Goal: Information Seeking & Learning: Learn about a topic

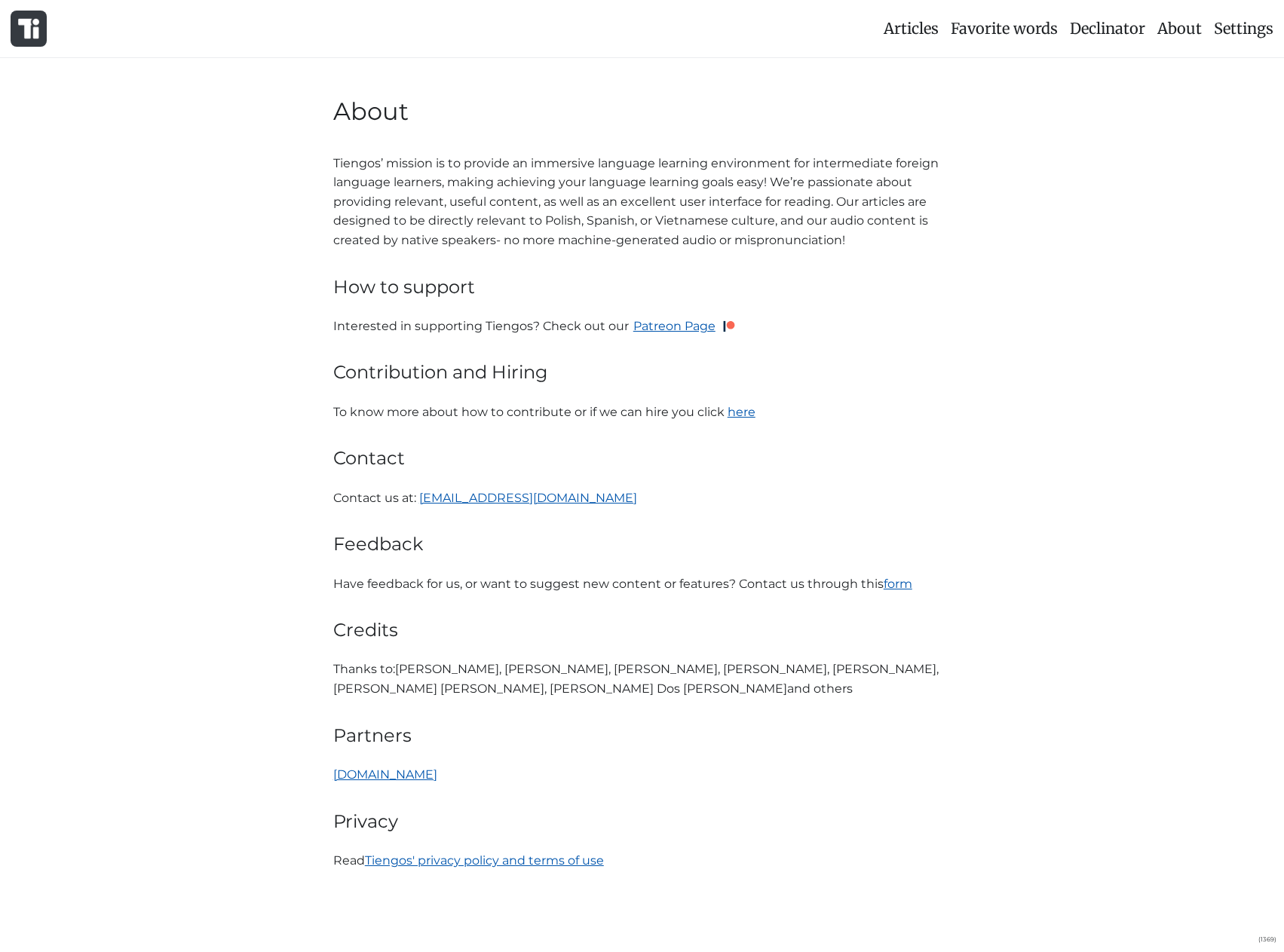
click at [930, 29] on span "Articles" at bounding box center [911, 28] width 55 height 18
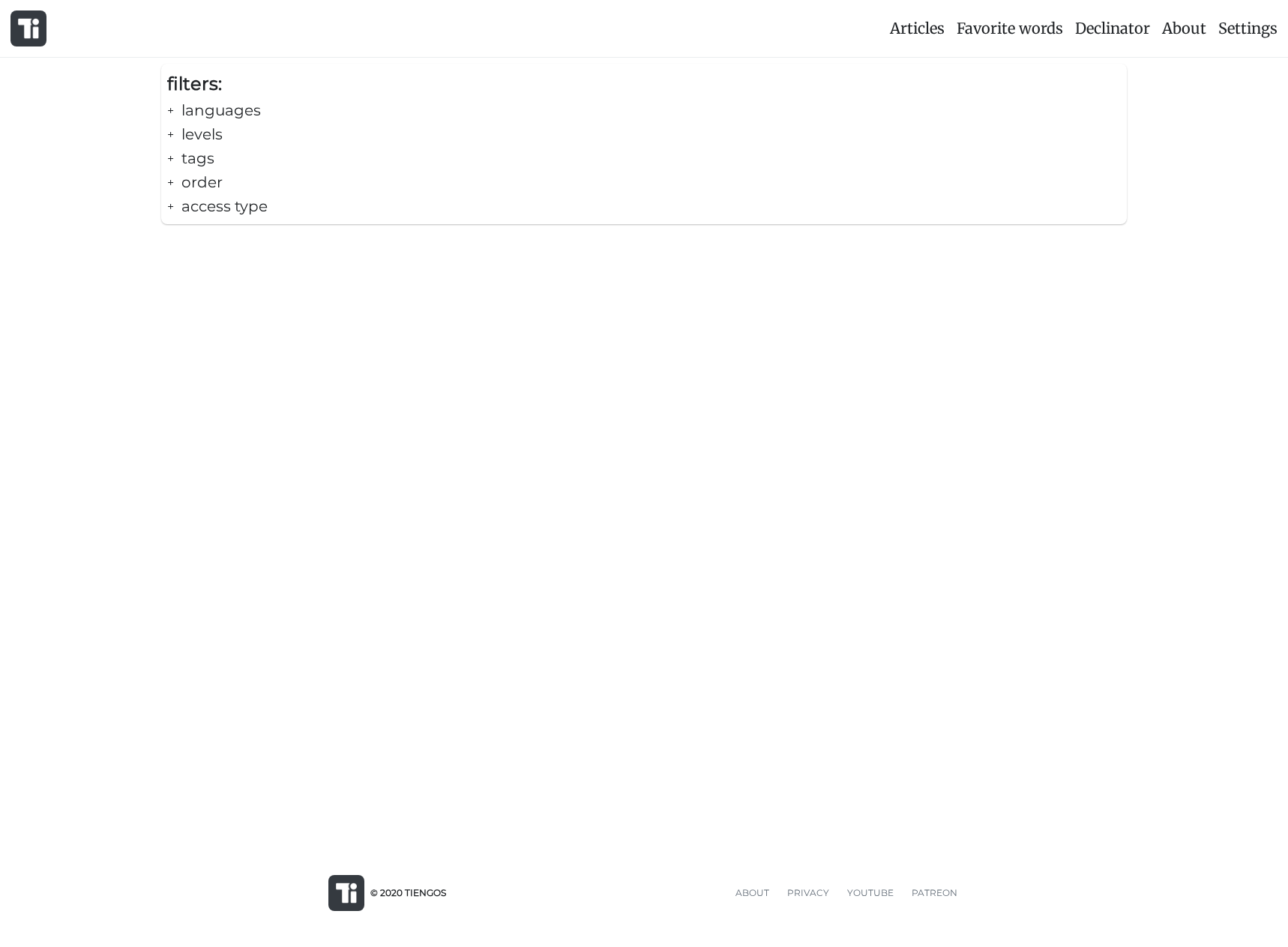
click at [189, 102] on div "+ languages" at bounding box center [644, 110] width 954 height 24
click at [209, 157] on div "🇻🇳 Vietnamese 🇪🇸 Spanish 🇵🇱 Polish" at bounding box center [644, 171] width 954 height 98
click at [204, 146] on span "🇻🇳 Vietnamese" at bounding box center [248, 144] width 113 height 24
checkbox input "false"
click at [212, 160] on span "🇪🇸 Spanish" at bounding box center [233, 171] width 83 height 24
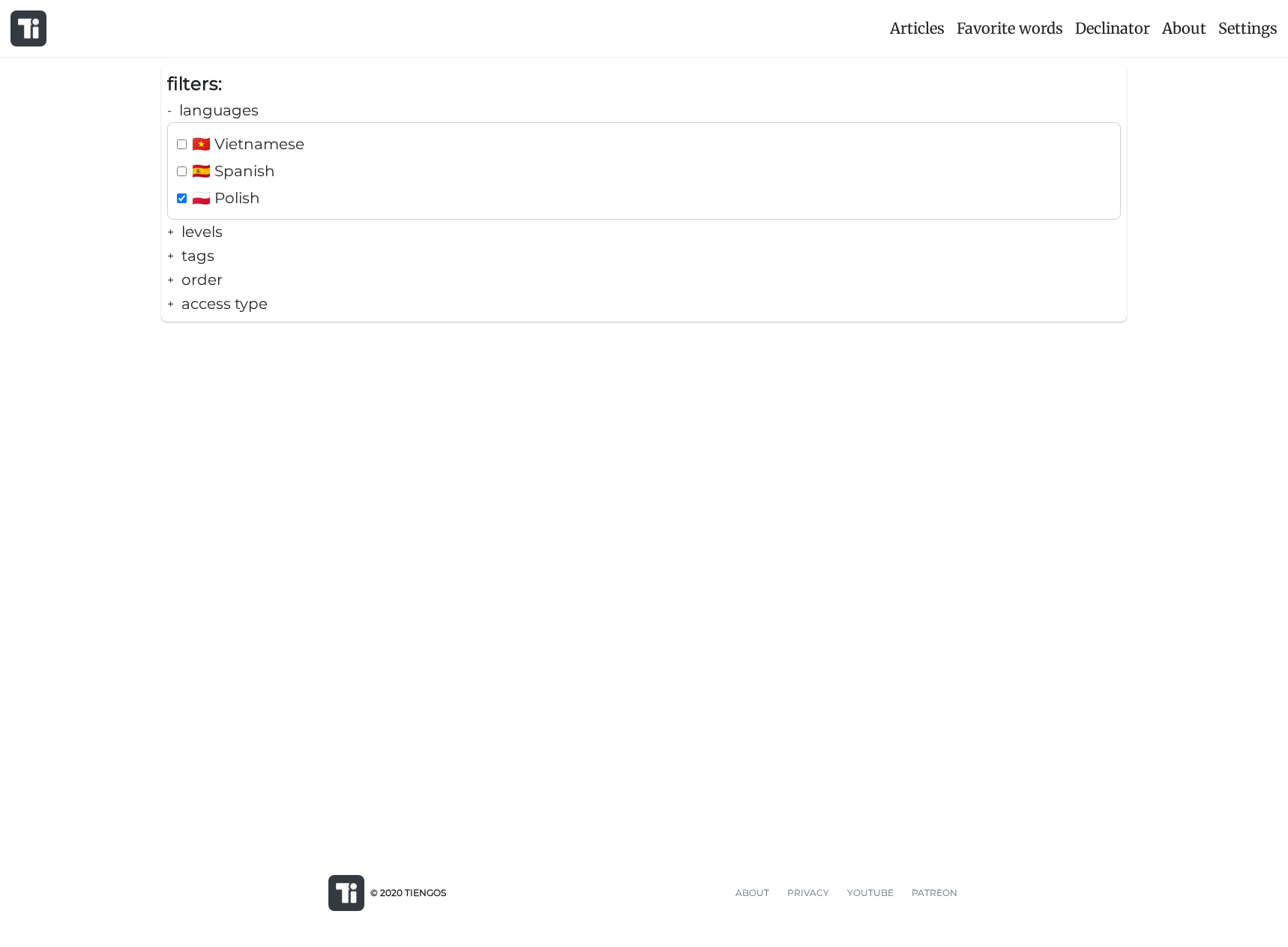
checkbox input "false"
click at [207, 228] on div "+ levels" at bounding box center [644, 231] width 954 height 24
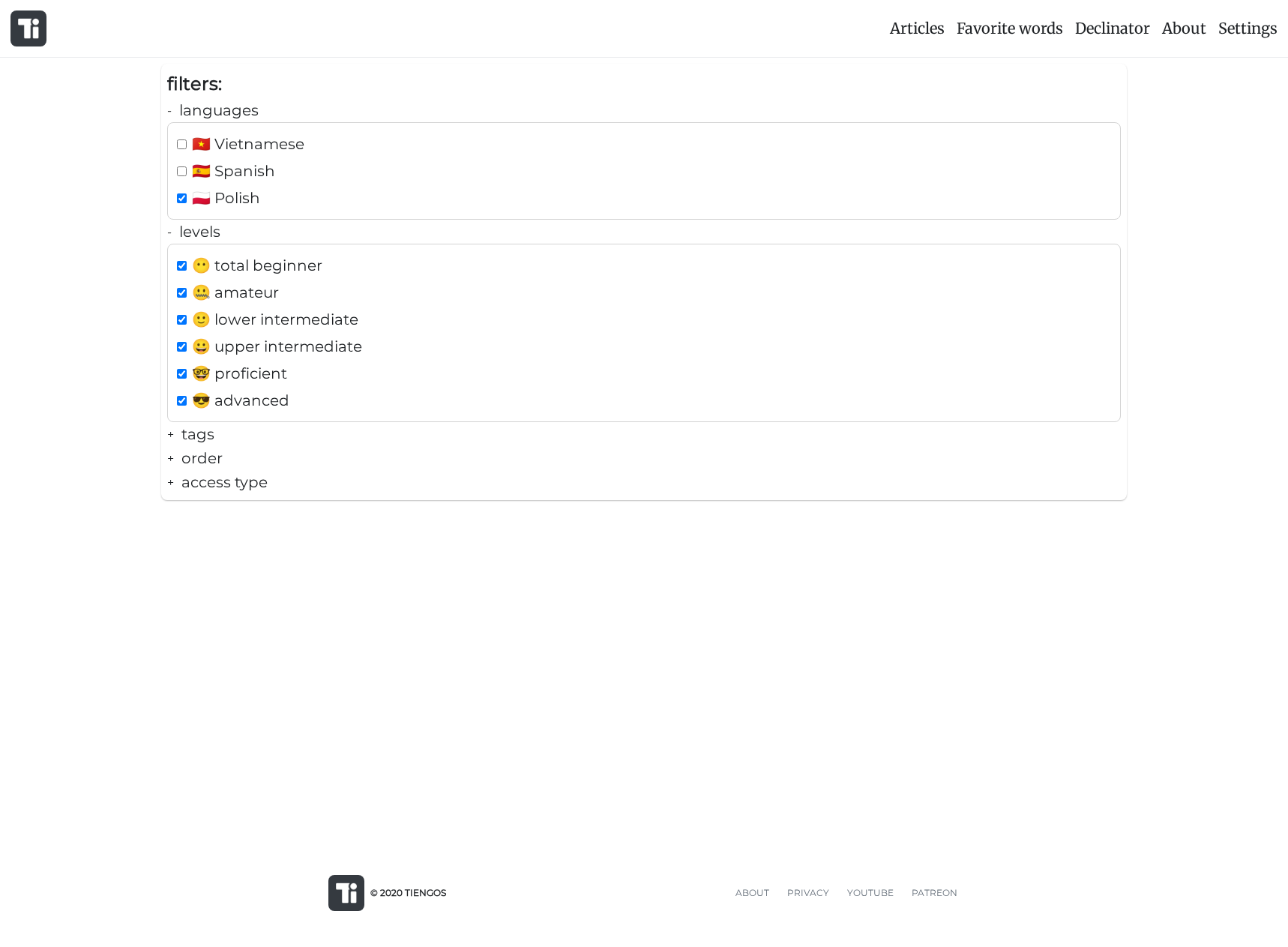
click at [222, 287] on span "🤐 amateur" at bounding box center [235, 293] width 87 height 24
checkbox input "false"
click at [251, 328] on span "🙂 lower intermediate" at bounding box center [275, 319] width 166 height 24
checkbox input "false"
click at [253, 345] on span "😀 upper intermediate" at bounding box center [277, 347] width 170 height 24
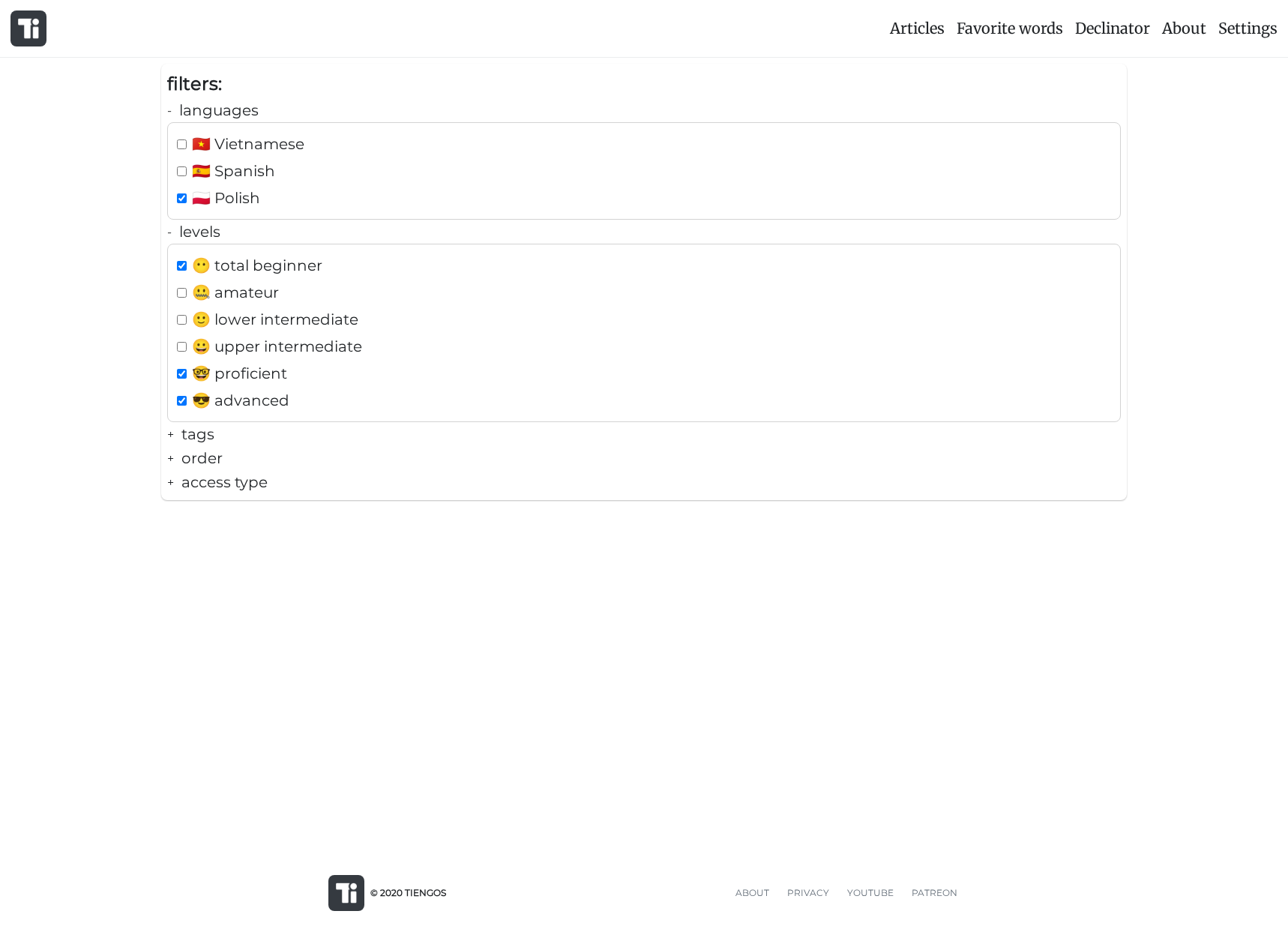
checkbox input "false"
click at [262, 365] on span "🤓 proficient" at bounding box center [240, 373] width 95 height 24
checkbox input "false"
click at [266, 390] on span "😎 advanced" at bounding box center [241, 401] width 98 height 24
checkbox input "false"
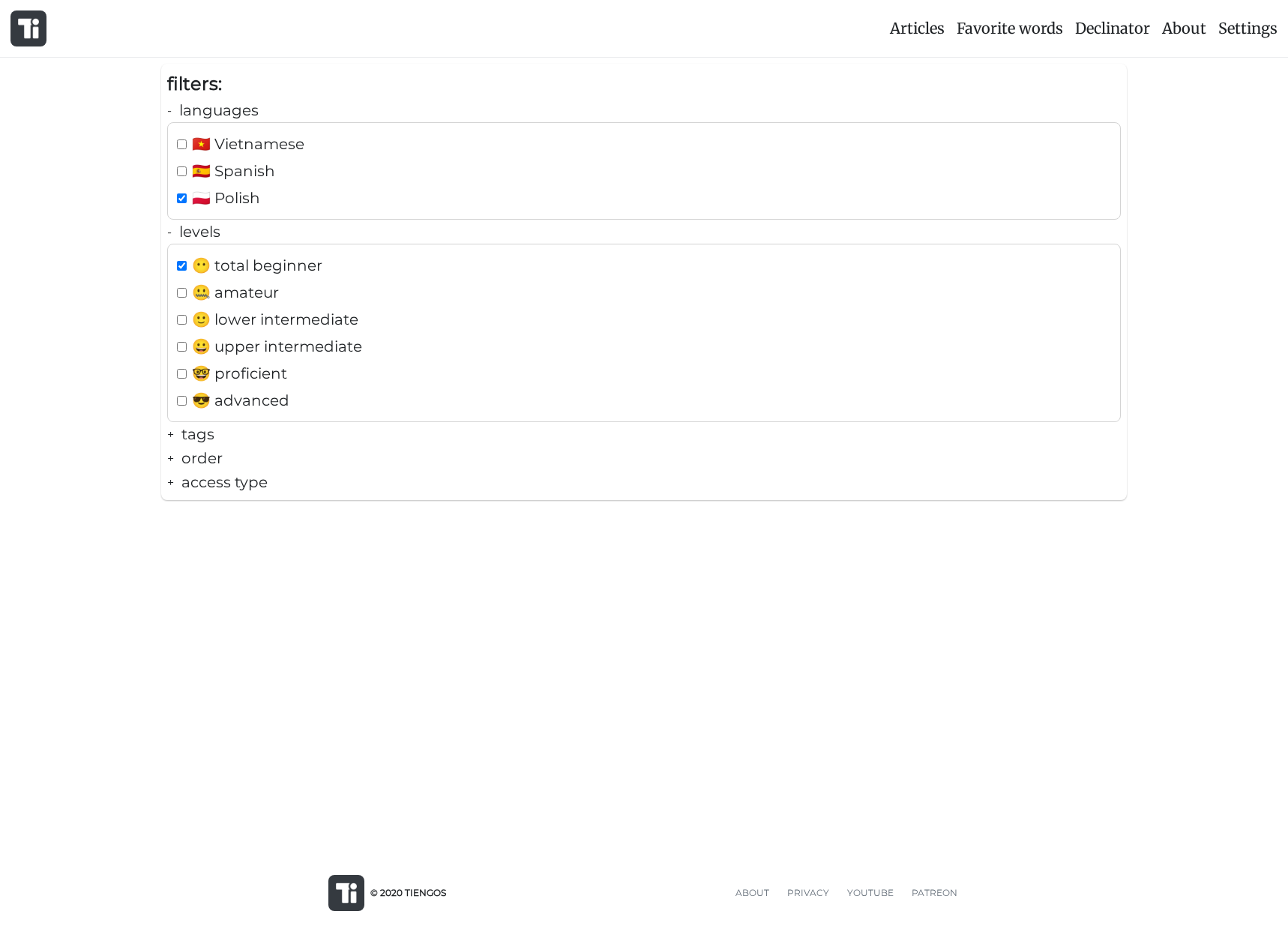
click at [242, 285] on span "🤐 amateur" at bounding box center [235, 293] width 87 height 24
checkbox input "true"
click at [252, 323] on span "🙂 lower intermediate" at bounding box center [275, 319] width 166 height 24
checkbox input "true"
click at [291, 556] on div "Articles Favorite words Declinator About Settings filters: - languages 🇻🇳 Vietn…" at bounding box center [644, 419] width 1288 height 839
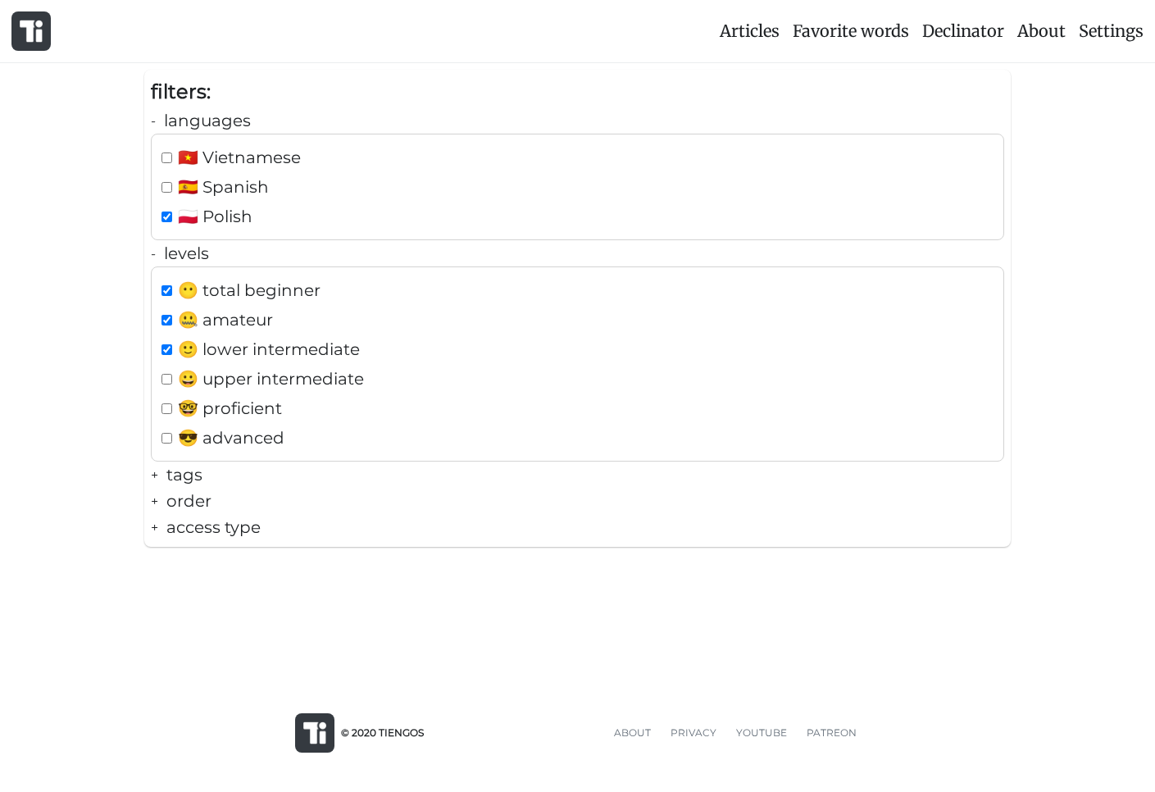
click at [552, 678] on div "© 2020 TIENGOS ABOUT PRIVACY YOUTUBE PATREON ABOUT PRIVACY YOUTUBE PATREON © 20…" at bounding box center [577, 733] width 578 height 118
click at [248, 116] on div "- languages" at bounding box center [577, 120] width 853 height 26
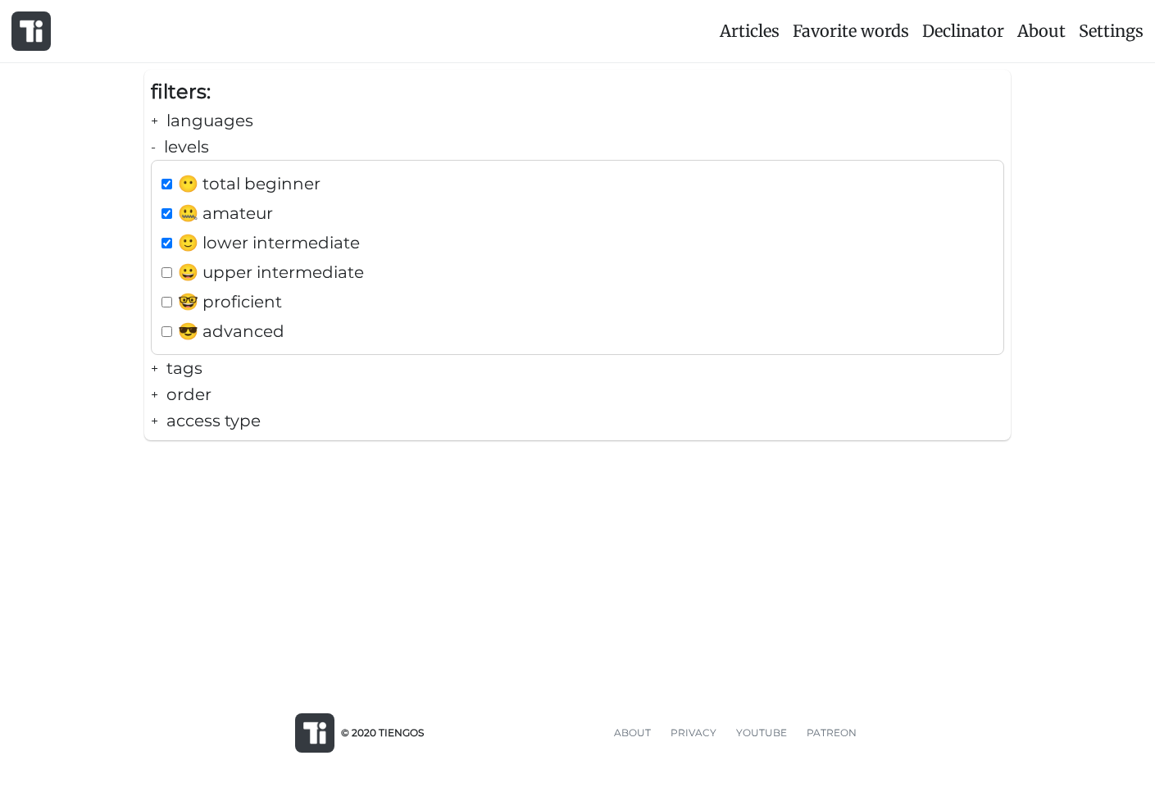
click at [241, 152] on div "- levels" at bounding box center [577, 147] width 853 height 26
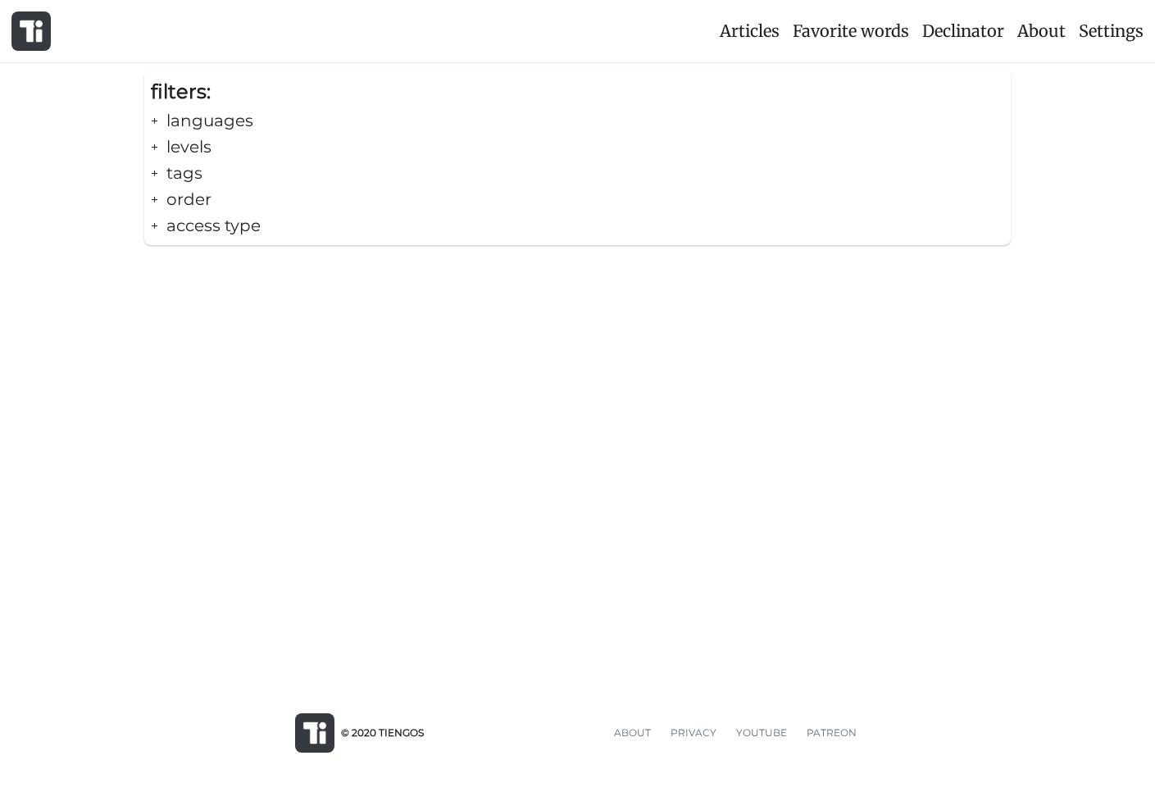
click at [201, 179] on div "+ tags" at bounding box center [577, 173] width 853 height 26
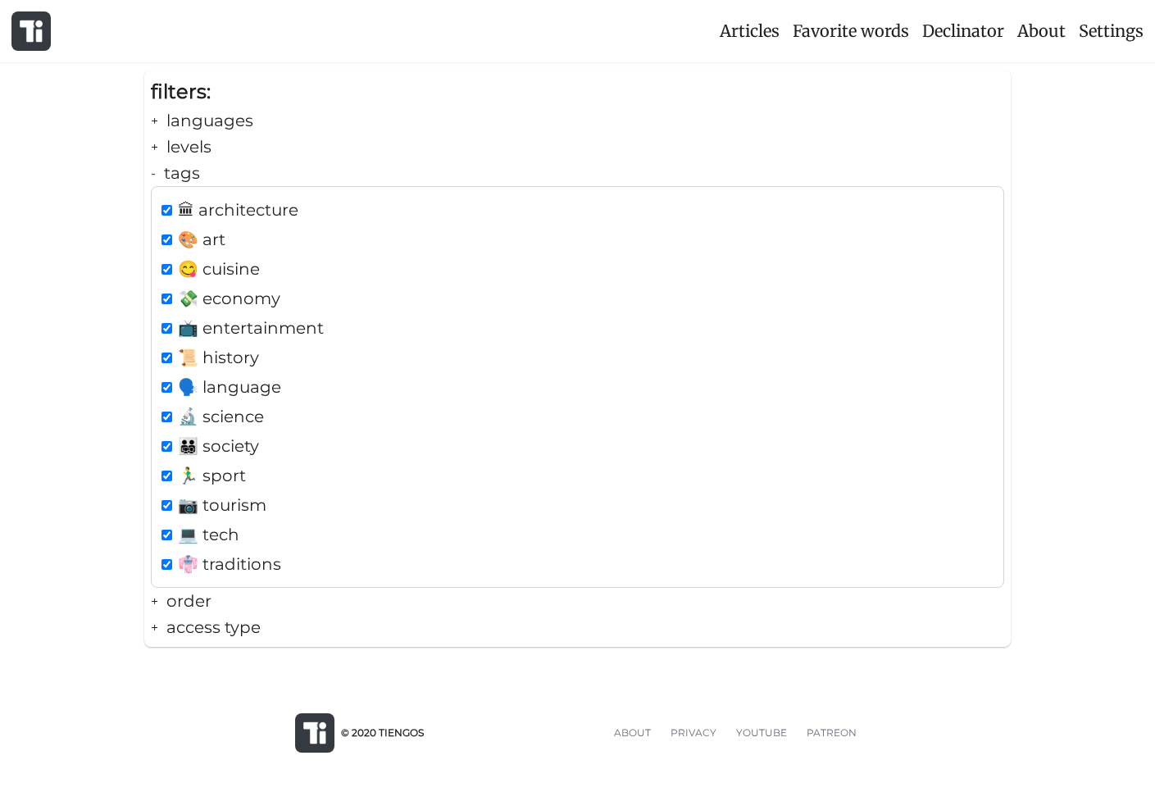
click at [195, 176] on div "- tags" at bounding box center [577, 173] width 853 height 26
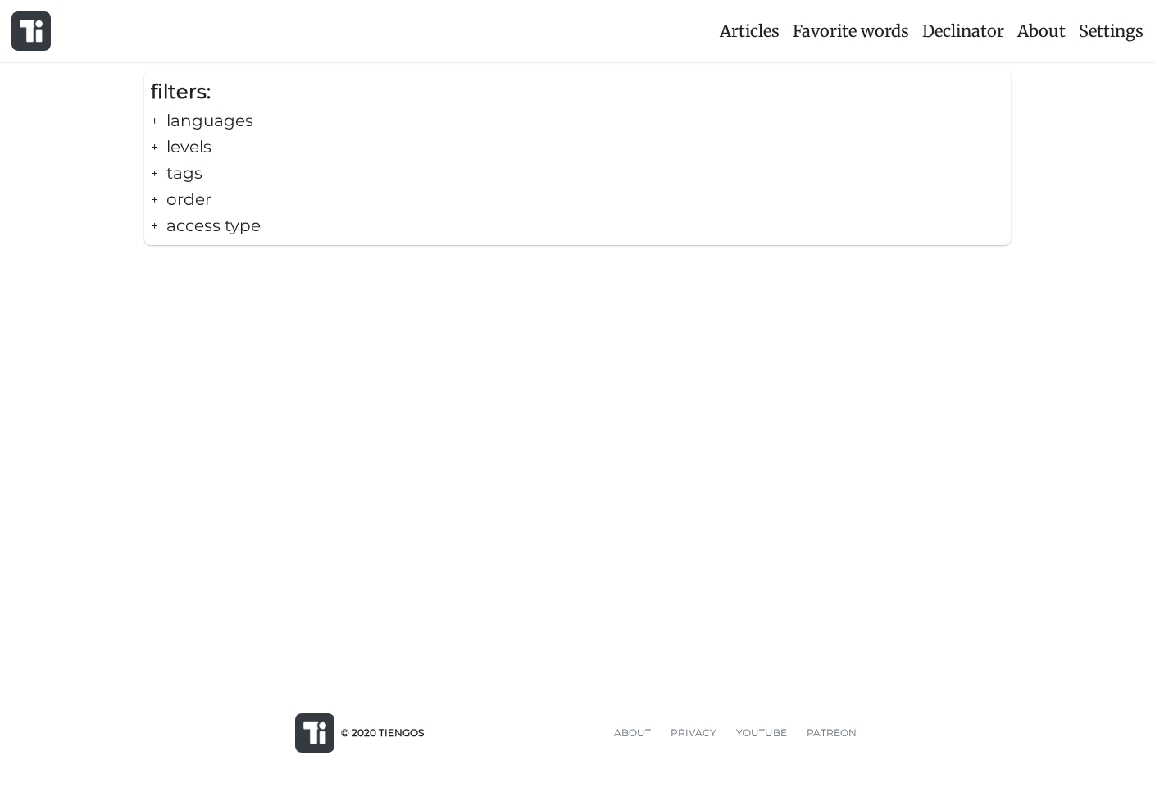
click at [201, 213] on div "+ access type" at bounding box center [577, 225] width 853 height 26
click at [220, 288] on span "😎 pro only" at bounding box center [224, 292] width 93 height 26
checkbox input "false"
click at [209, 359] on div "Articles Favorite words Declinator About Settings filters: + languages + levels…" at bounding box center [577, 337] width 1155 height 674
click at [163, 197] on div "+ order" at bounding box center [577, 199] width 853 height 26
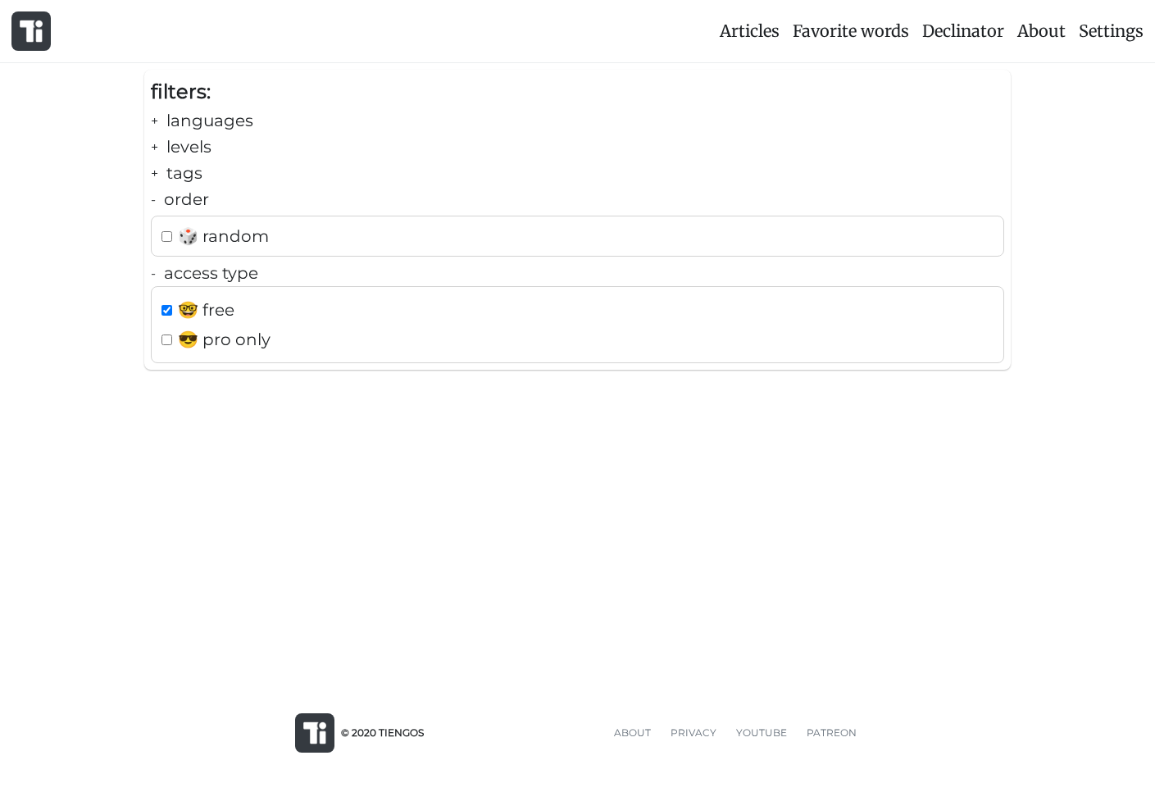
click at [167, 198] on div "- order" at bounding box center [577, 199] width 853 height 26
click at [169, 198] on div "+ order" at bounding box center [577, 199] width 853 height 26
click at [189, 242] on span "🎲 random" at bounding box center [223, 236] width 91 height 26
checkbox input "true"
click at [172, 192] on div "- order" at bounding box center [577, 199] width 853 height 26
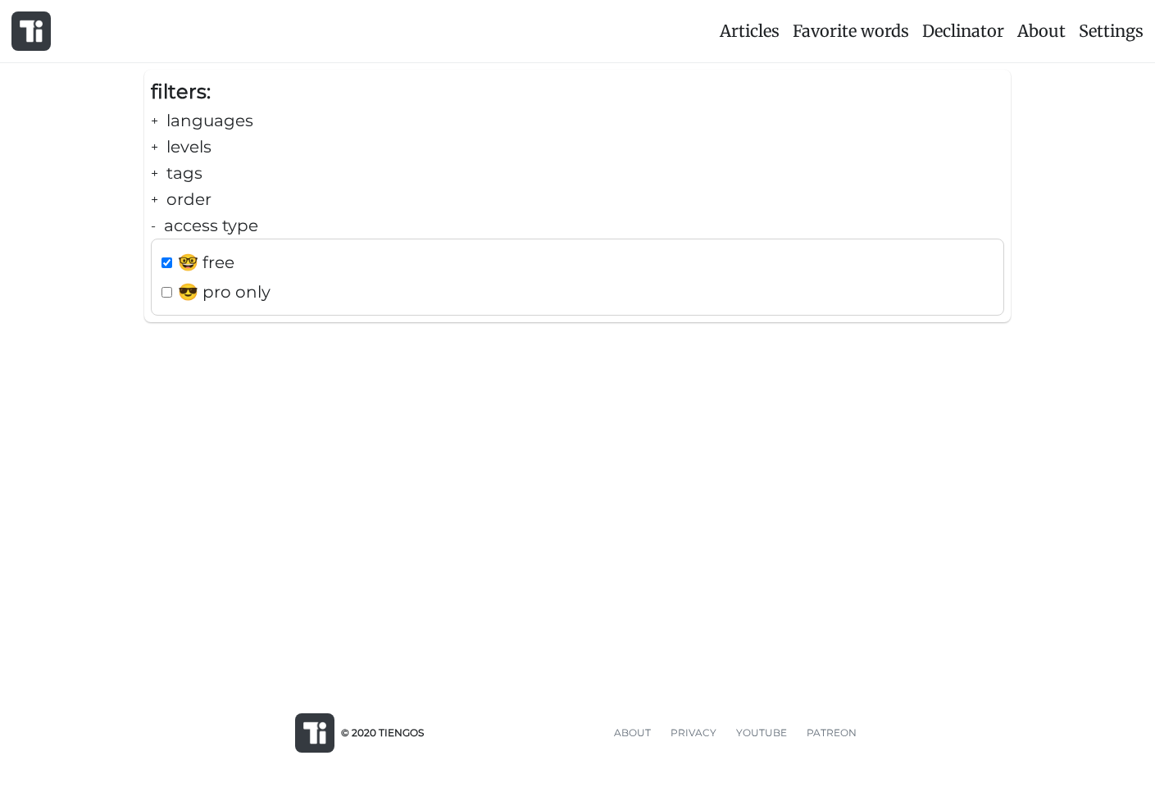
click at [194, 229] on div "- access type" at bounding box center [577, 225] width 853 height 26
click at [128, 388] on div "Articles Favorite words Declinator About Settings filters: + languages + levels…" at bounding box center [577, 337] width 1155 height 674
